Goal: Navigation & Orientation: Find specific page/section

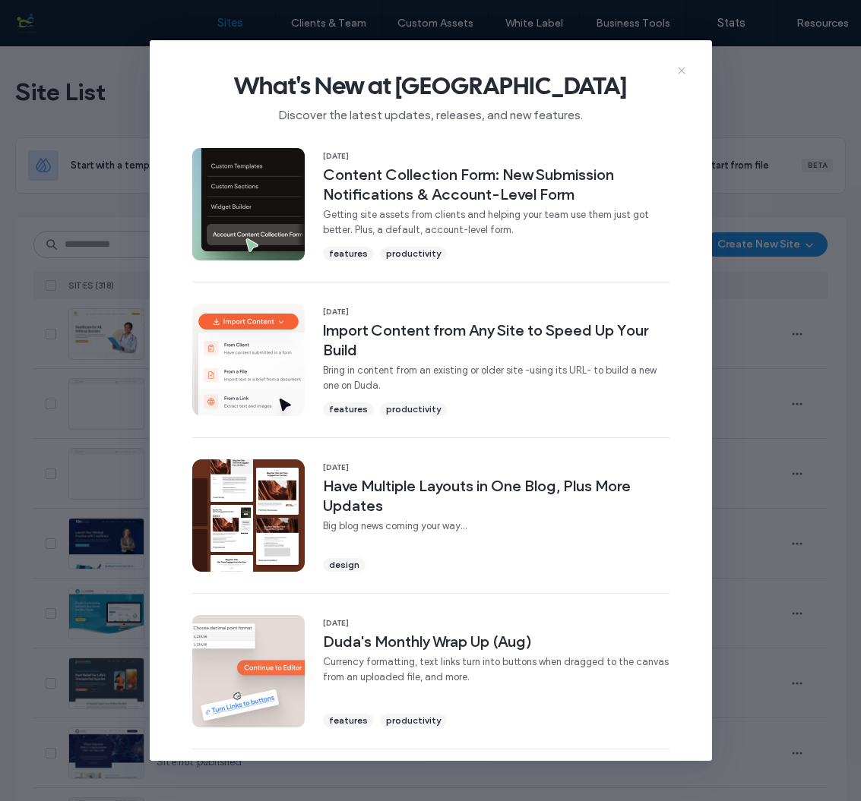
click at [682, 72] on use at bounding box center [681, 70] width 7 height 7
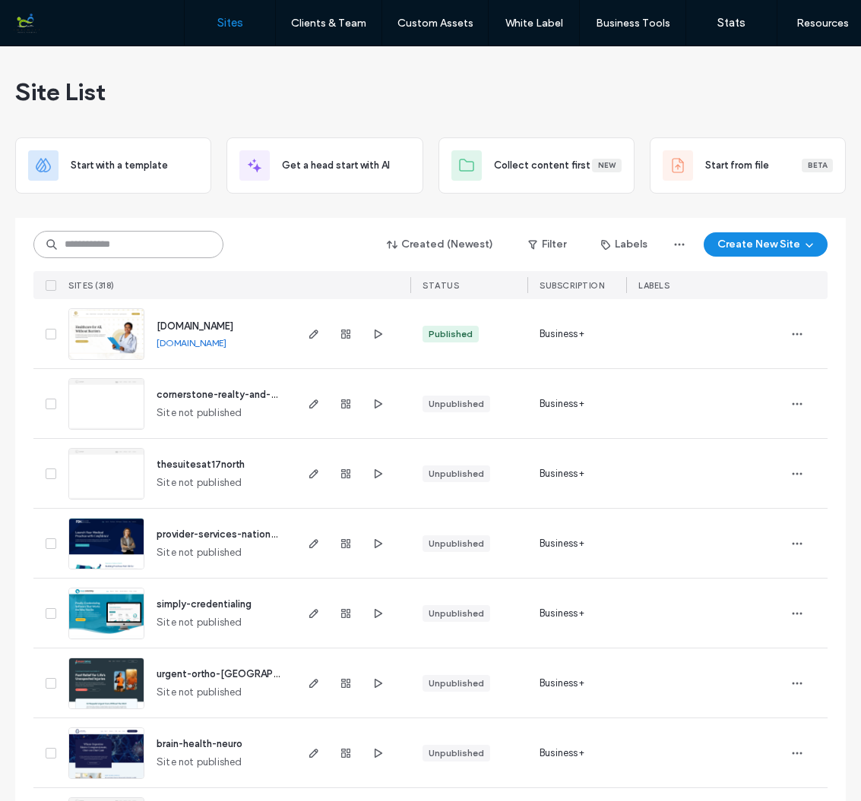
click at [90, 246] on input at bounding box center [128, 244] width 190 height 27
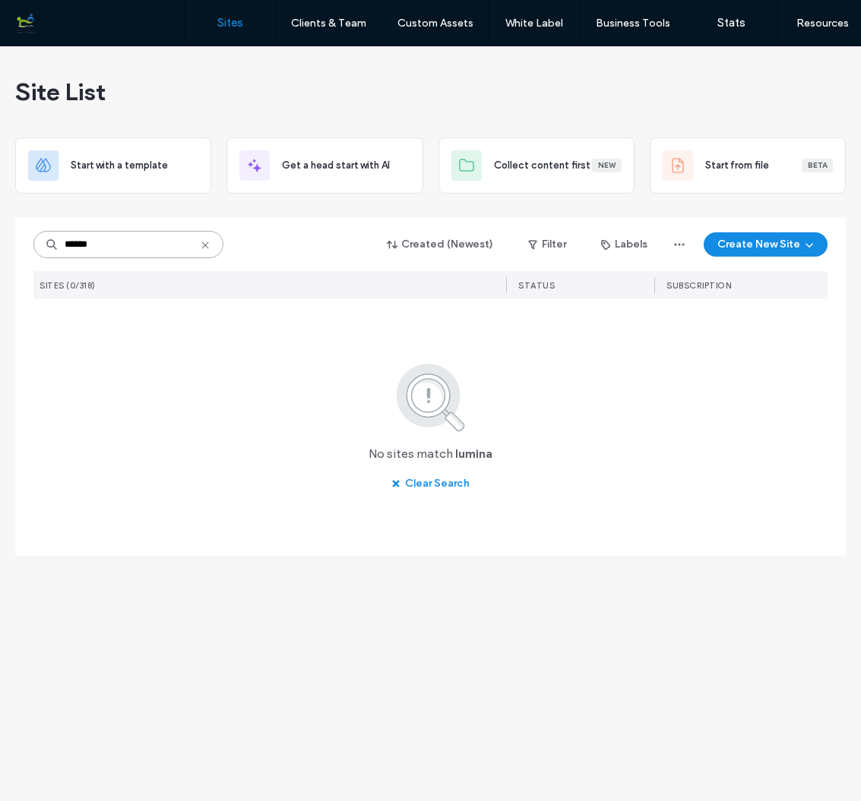
type input "******"
click at [207, 245] on icon at bounding box center [205, 245] width 12 height 12
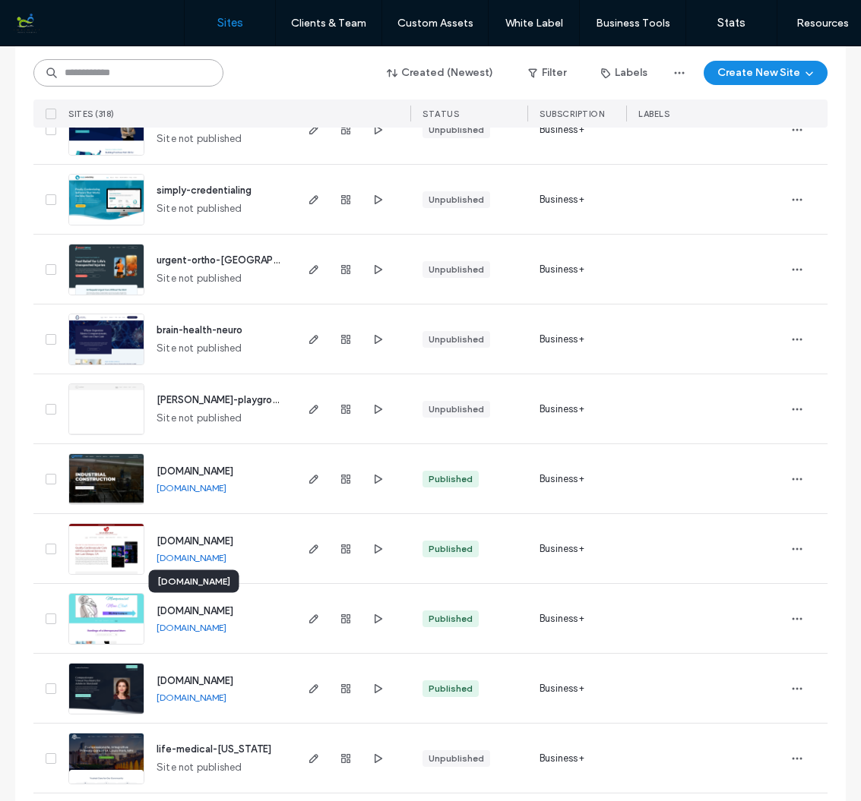
scroll to position [428, 0]
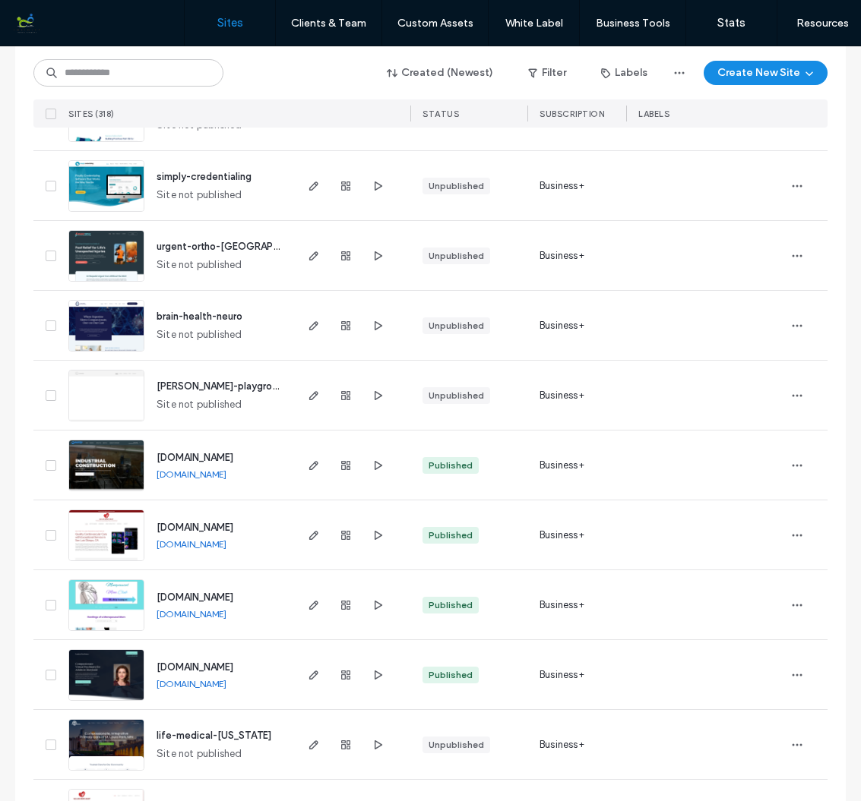
click at [101, 673] on img at bounding box center [106, 701] width 74 height 103
